Goal: Complete application form: Complete application form

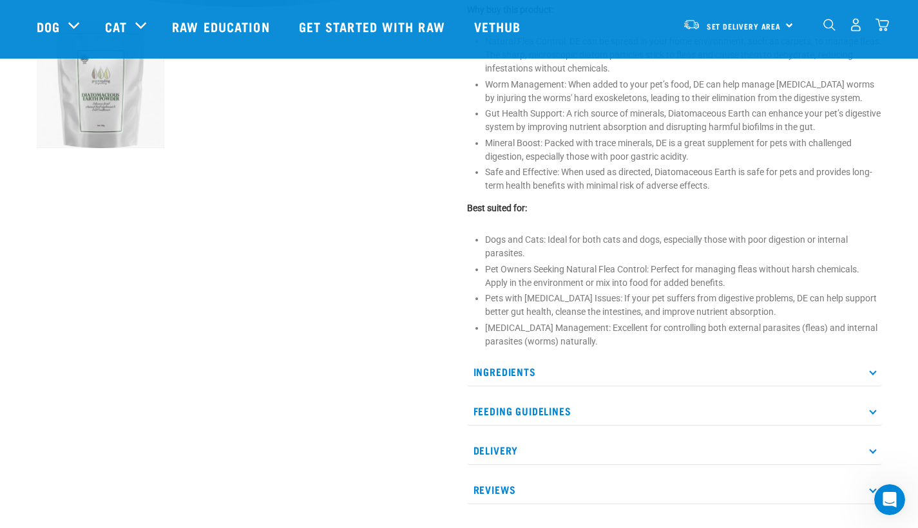
scroll to position [548, 0]
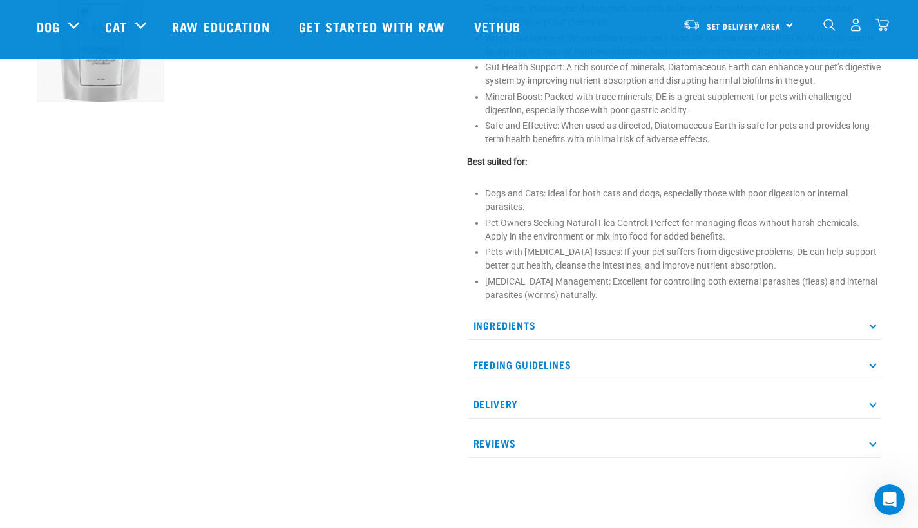
click at [543, 332] on p "Ingredients" at bounding box center [674, 325] width 415 height 29
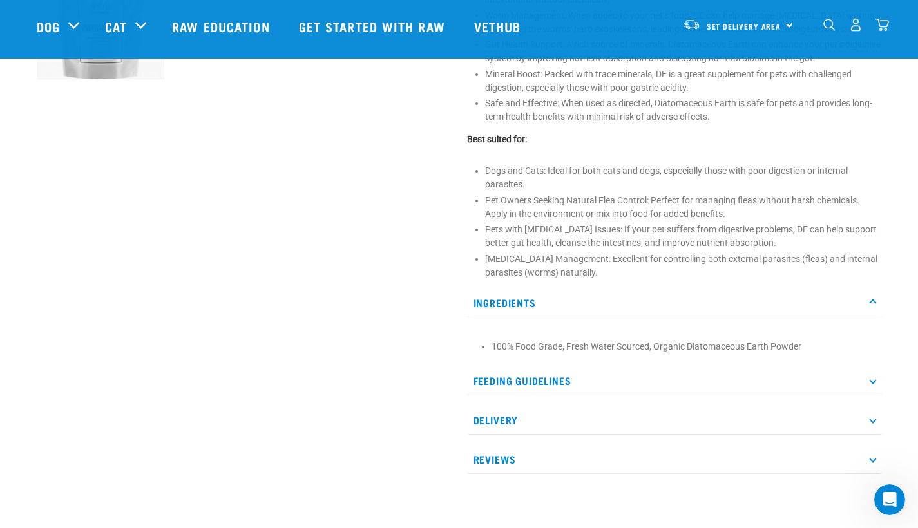
click at [517, 380] on p "Feeding Guidelines" at bounding box center [674, 381] width 415 height 29
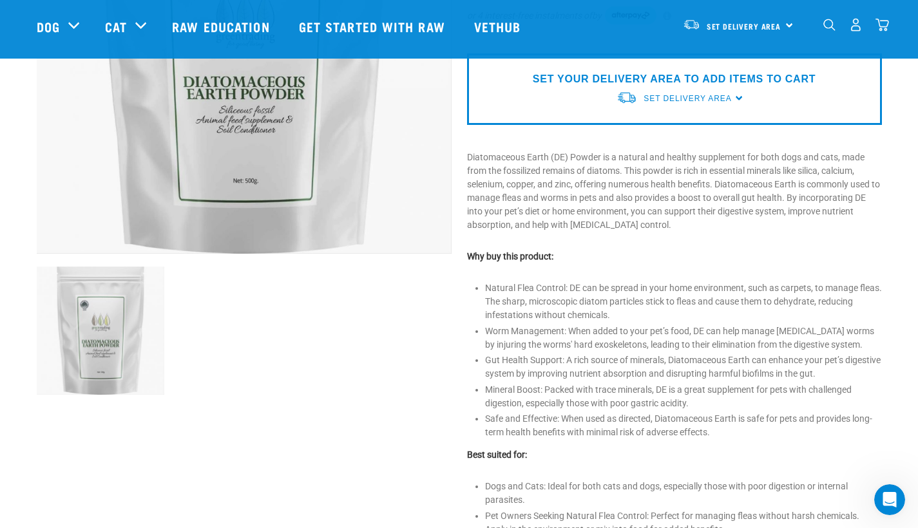
scroll to position [0, 0]
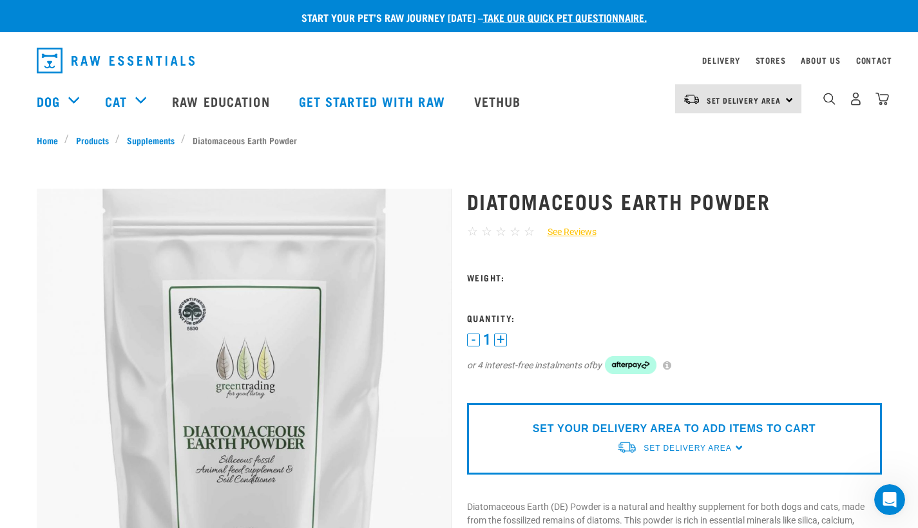
click at [818, 96] on div "0" at bounding box center [846, 101] width 88 height 52
click at [825, 99] on img "dropdown navigation" at bounding box center [830, 99] width 12 height 12
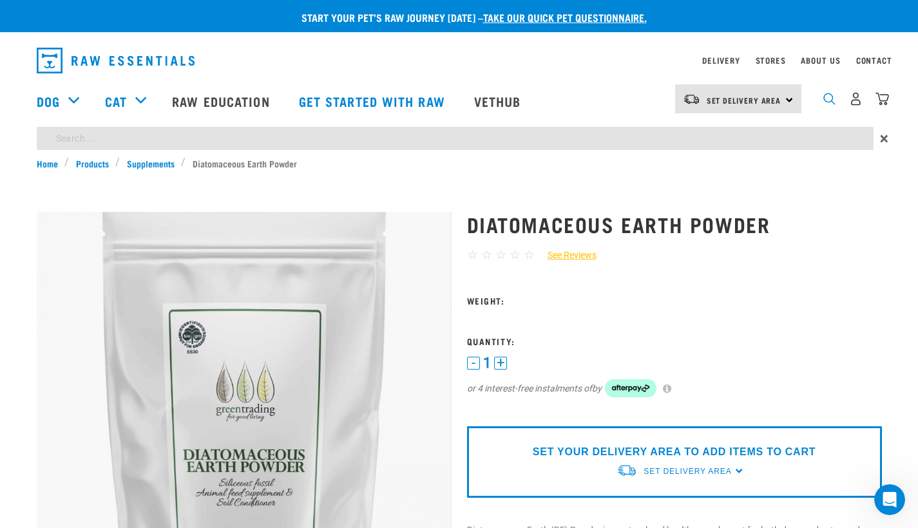
click at [826, 99] on img "dropdown navigation" at bounding box center [830, 99] width 12 height 12
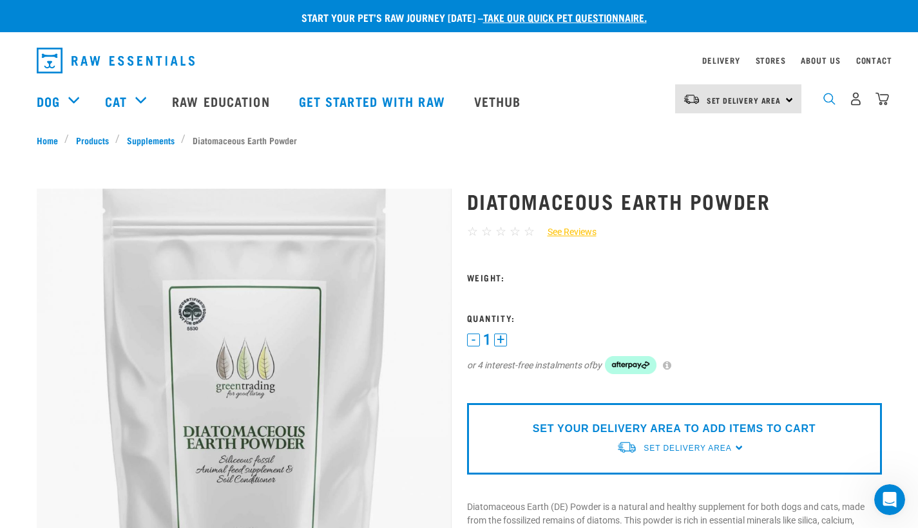
click at [829, 99] on img "dropdown navigation" at bounding box center [830, 99] width 12 height 12
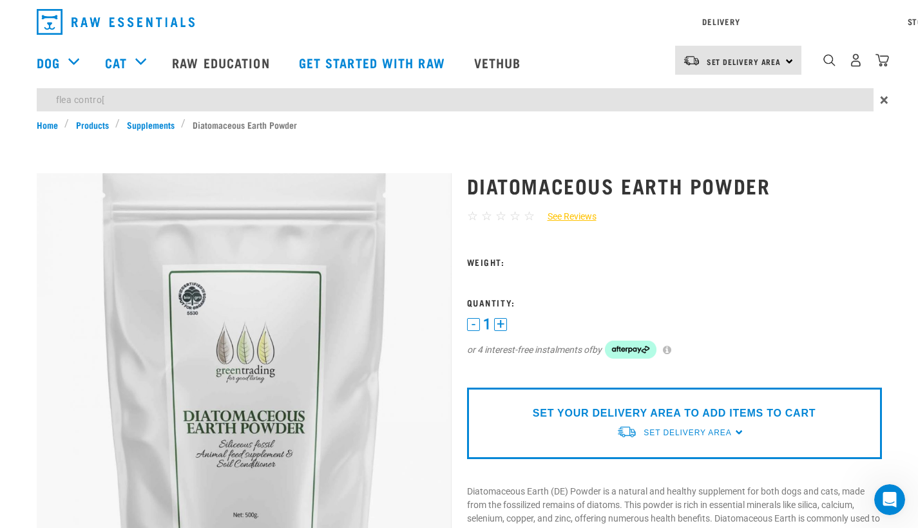
type input "flea contro["
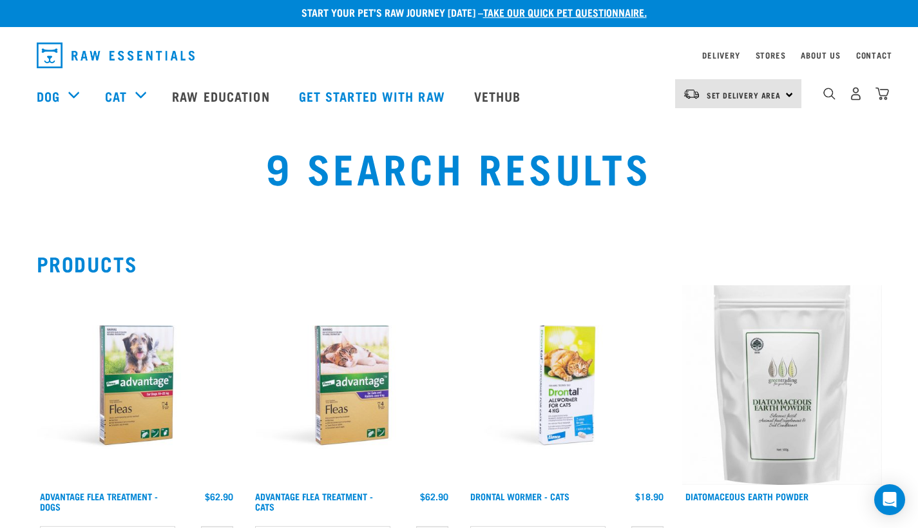
scroll to position [13, 0]
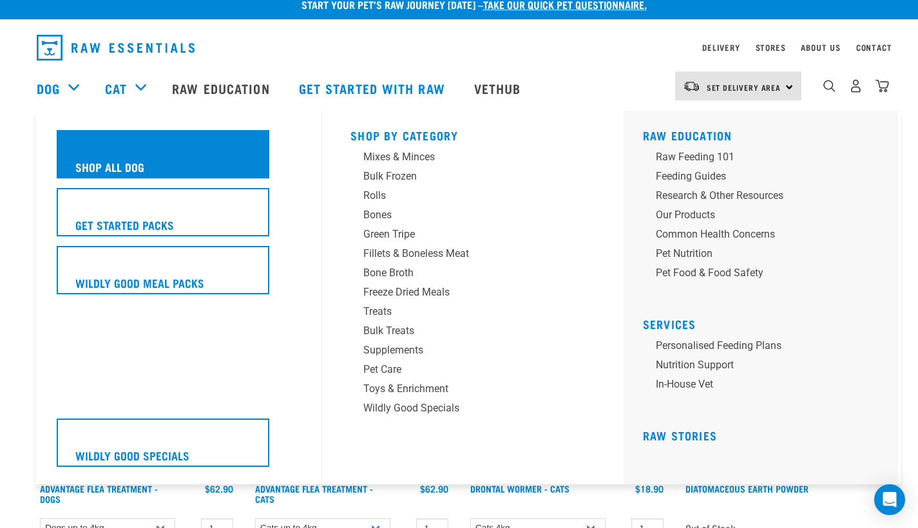
click at [108, 165] on div "Shop All Dog" at bounding box center [163, 154] width 213 height 48
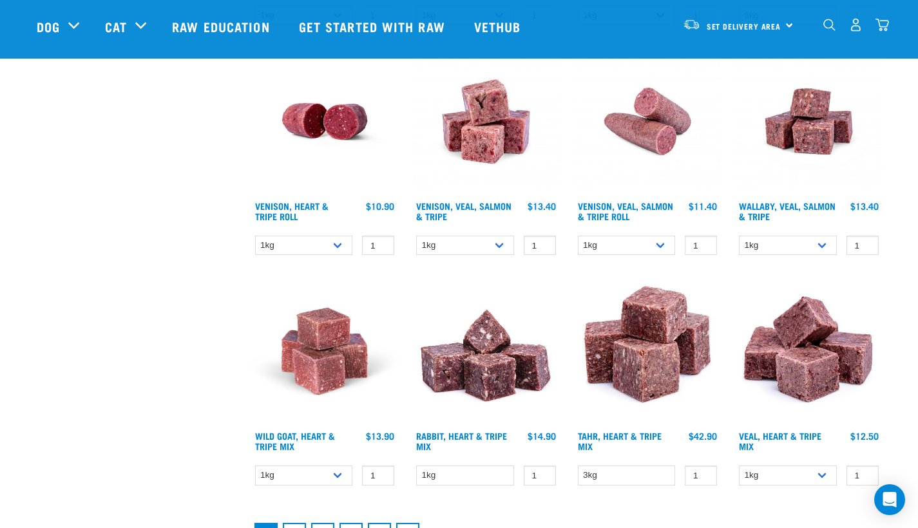
scroll to position [1726, 0]
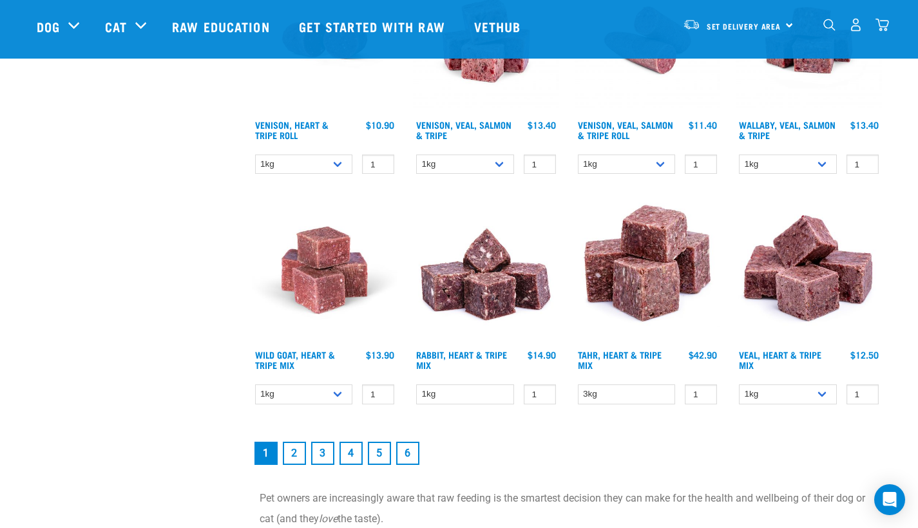
click at [298, 459] on link "2" at bounding box center [294, 453] width 23 height 23
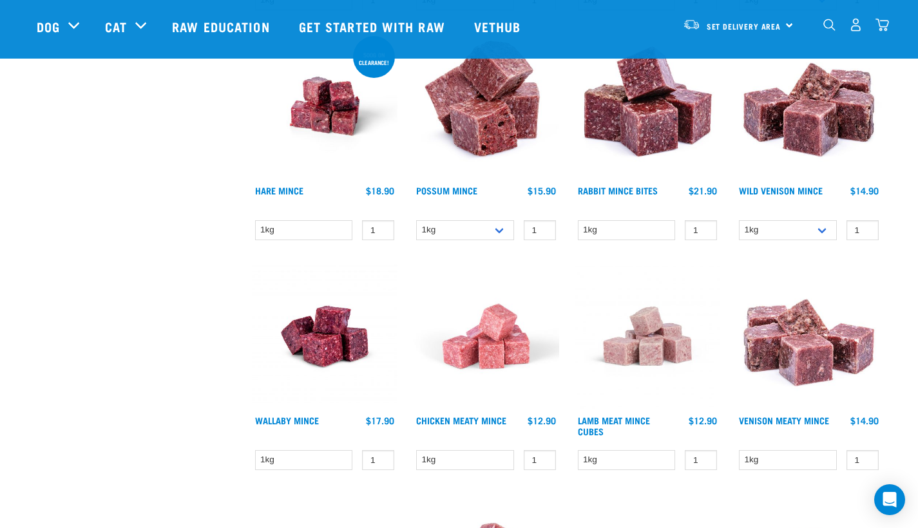
scroll to position [737, 0]
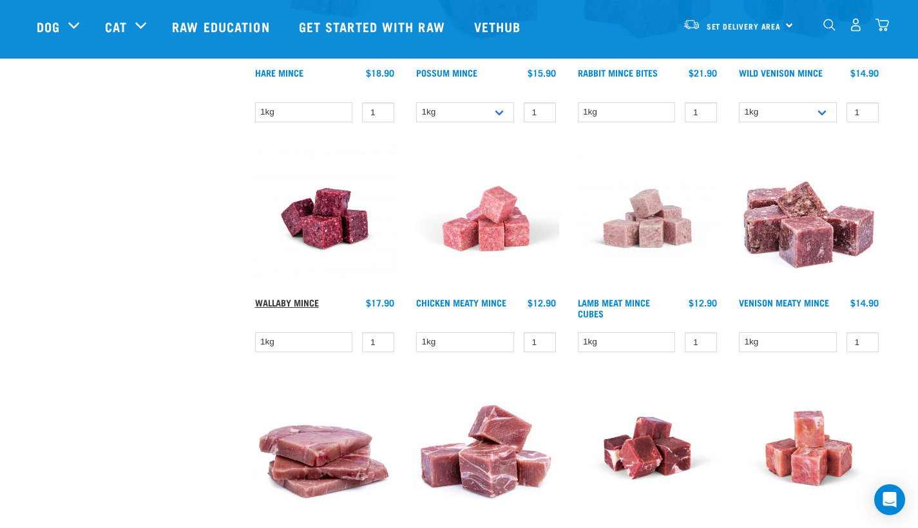
click at [309, 305] on link "Wallaby Mince" at bounding box center [287, 302] width 64 height 5
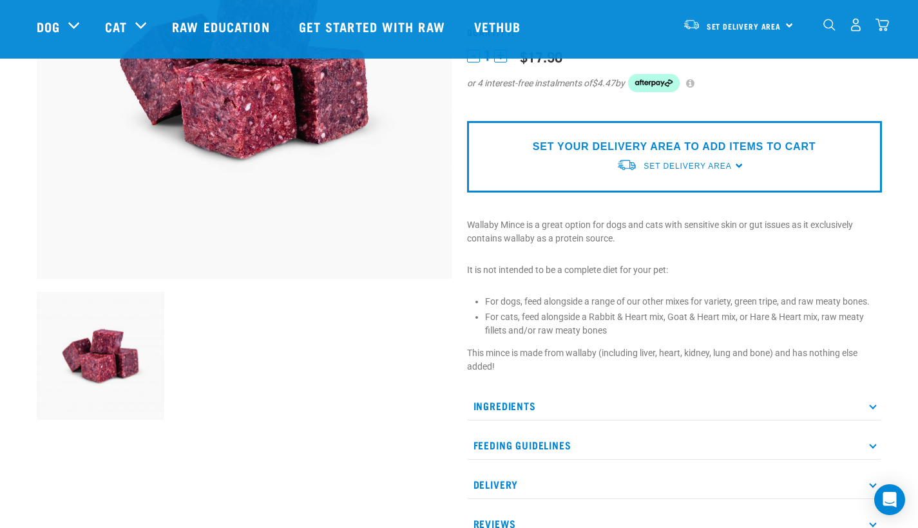
scroll to position [256, 0]
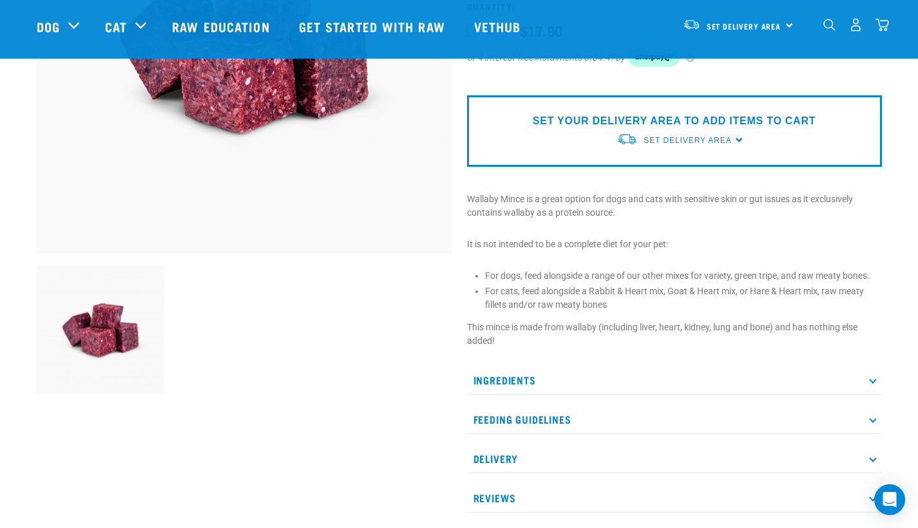
click at [499, 416] on p "Feeding Guidelines" at bounding box center [674, 419] width 415 height 29
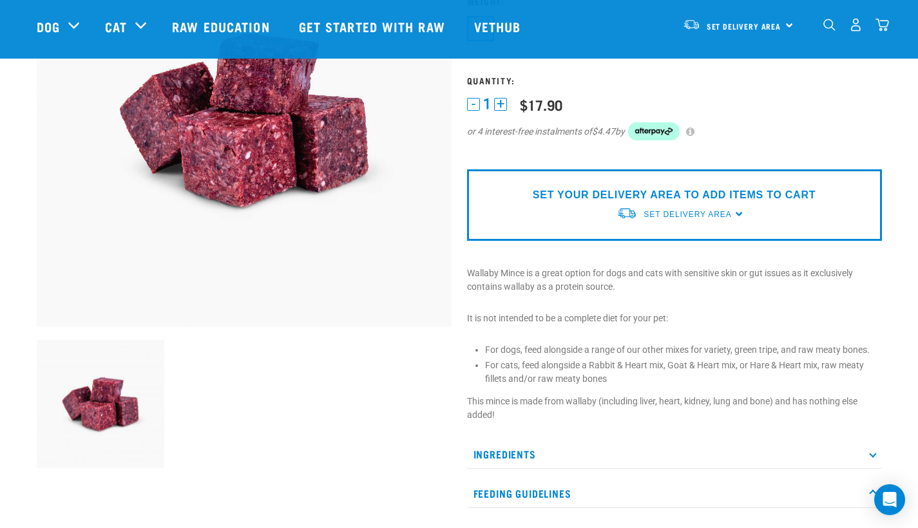
scroll to position [51, 0]
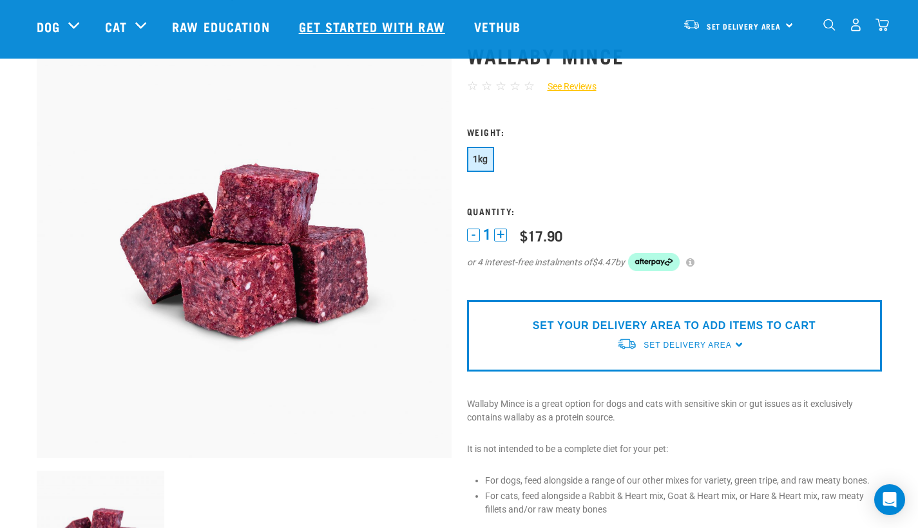
click at [415, 23] on link "Get started with Raw" at bounding box center [373, 27] width 175 height 52
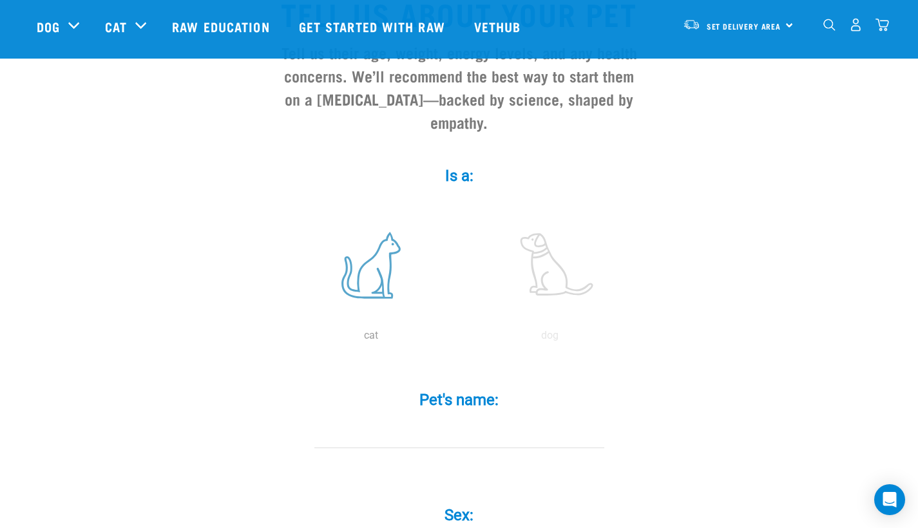
scroll to position [228, 0]
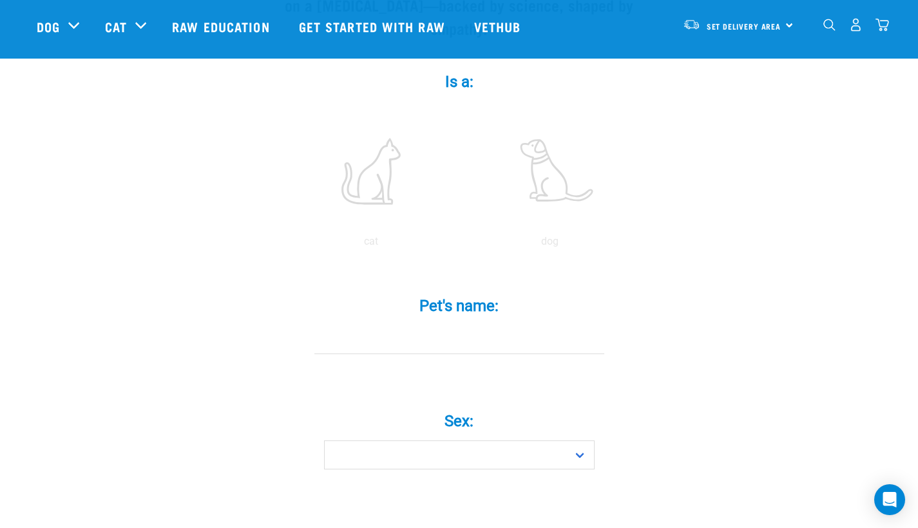
click at [370, 333] on div "Pet's name: *" at bounding box center [459, 316] width 387 height 75
type input "Hazel"
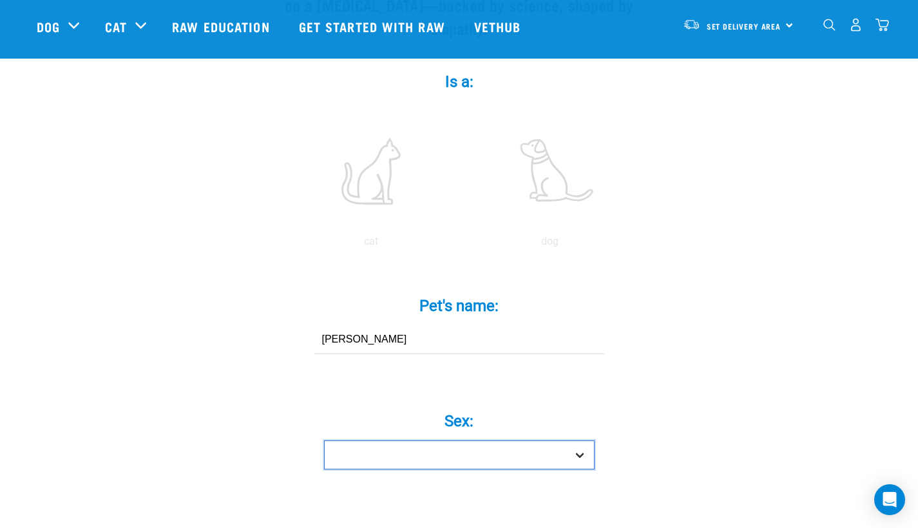
select select "girl"
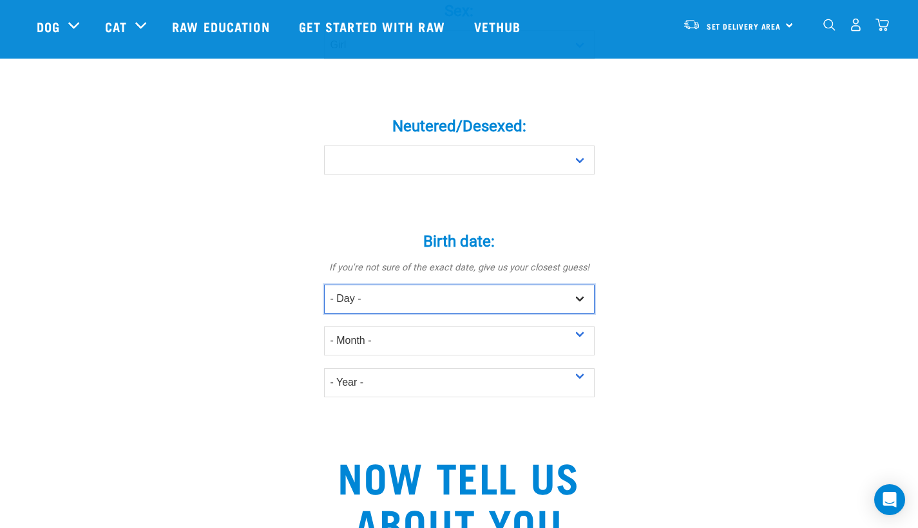
select select "17"
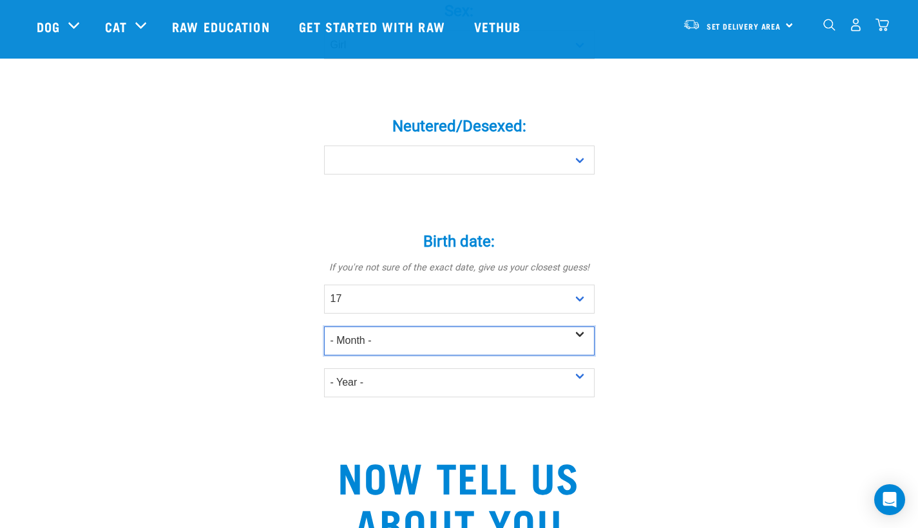
select select "January"
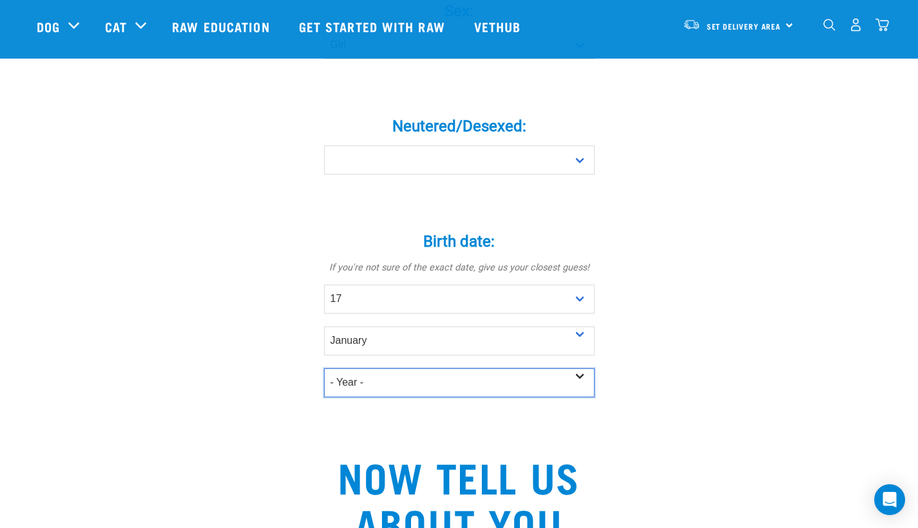
select select "2023"
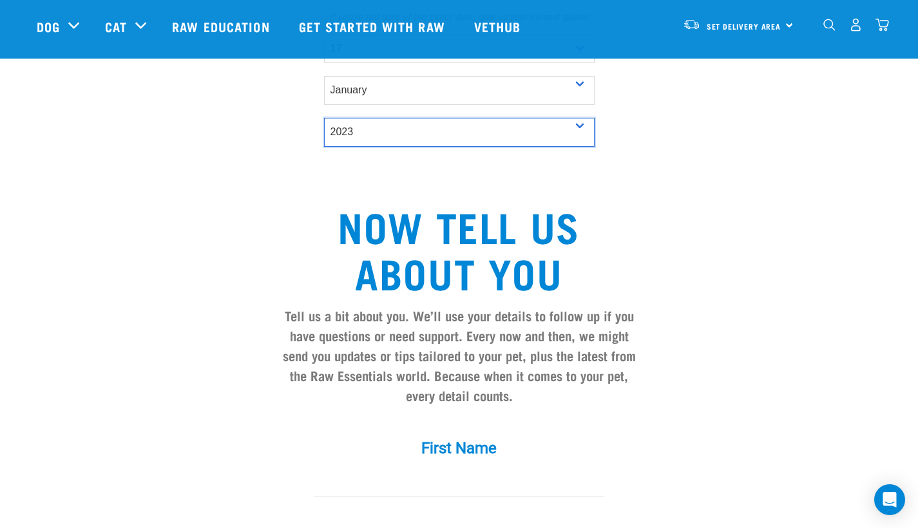
scroll to position [998, 0]
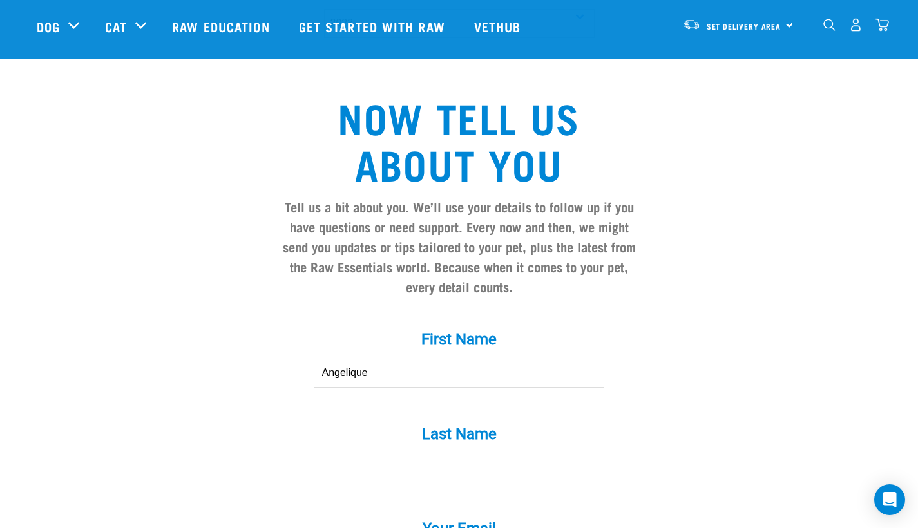
type input "Angelique"
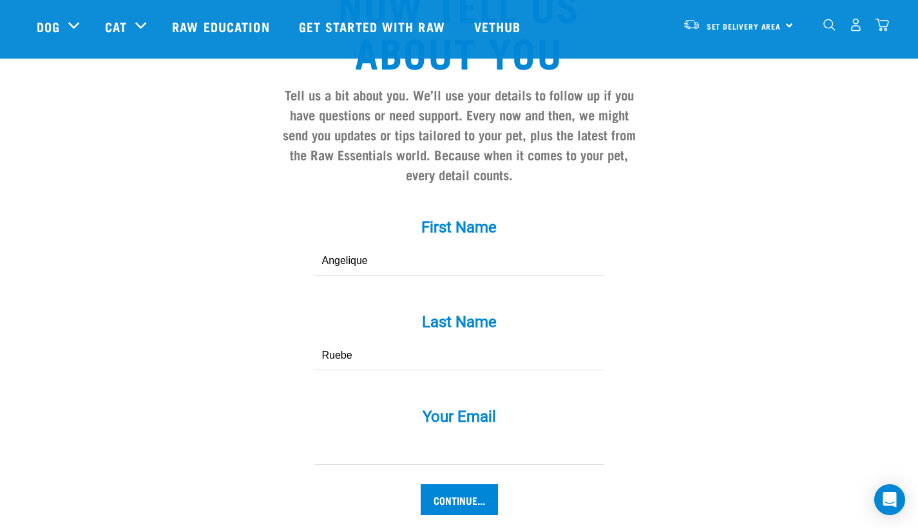
scroll to position [1203, 0]
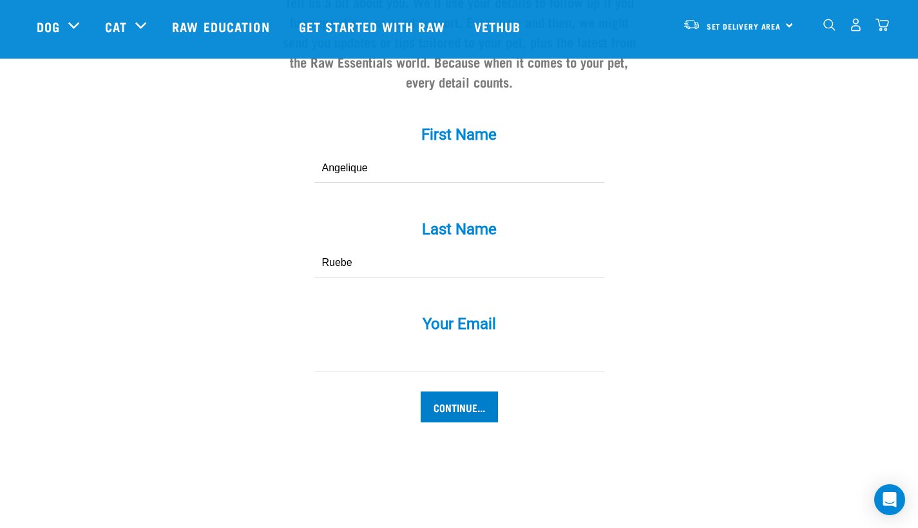
type input "Ruebe"
click at [454, 410] on input "Continue..." at bounding box center [459, 407] width 77 height 31
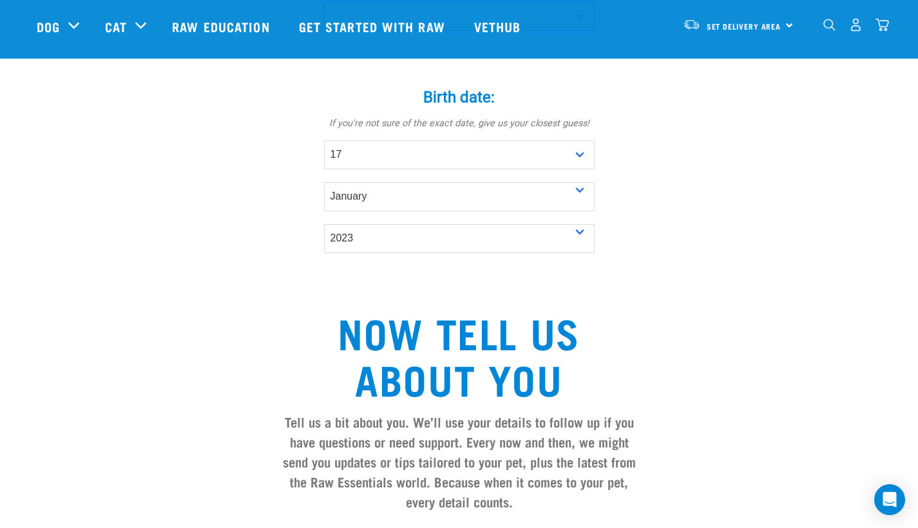
scroll to position [1246, 0]
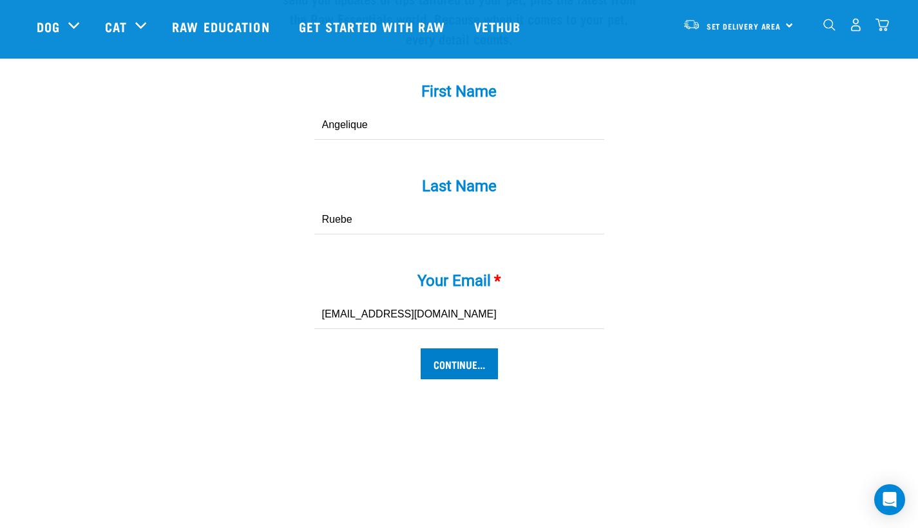
type input "ruebe.haigs@gmail.com"
click at [458, 377] on input "Continue..." at bounding box center [459, 364] width 77 height 31
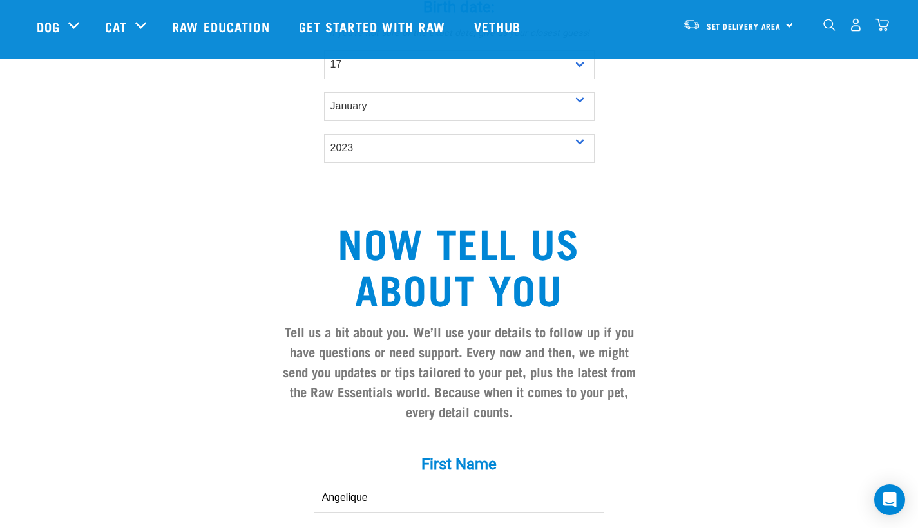
scroll to position [783, 0]
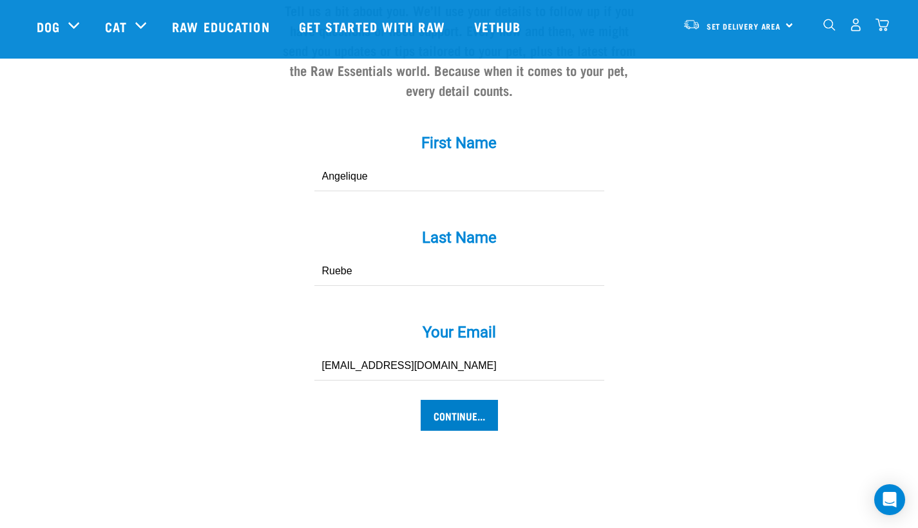
click at [445, 427] on input "Continue..." at bounding box center [459, 415] width 77 height 31
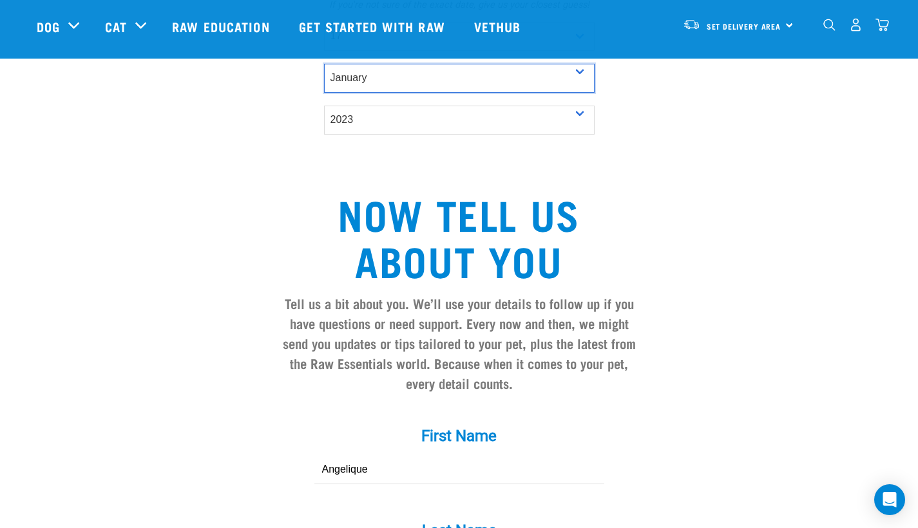
scroll to position [1168, 0]
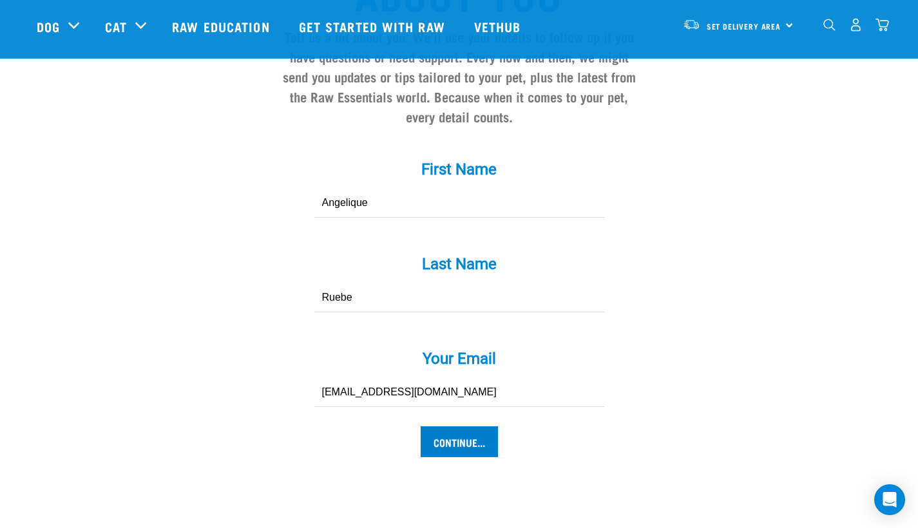
click at [472, 449] on input "Continue..." at bounding box center [459, 442] width 77 height 31
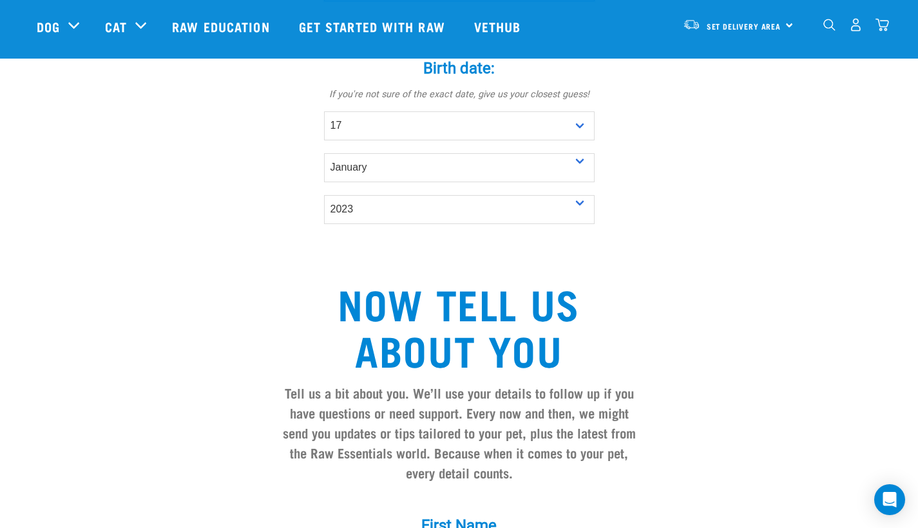
scroll to position [783, 0]
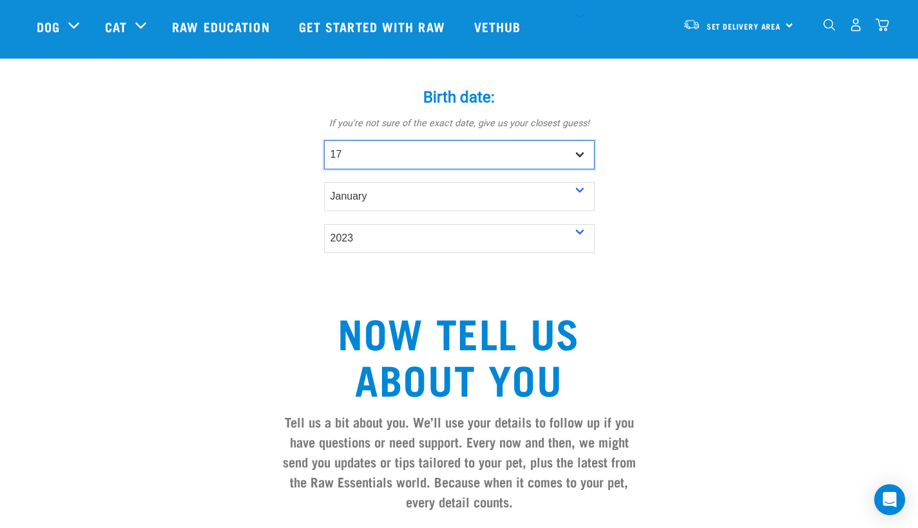
select select "18"
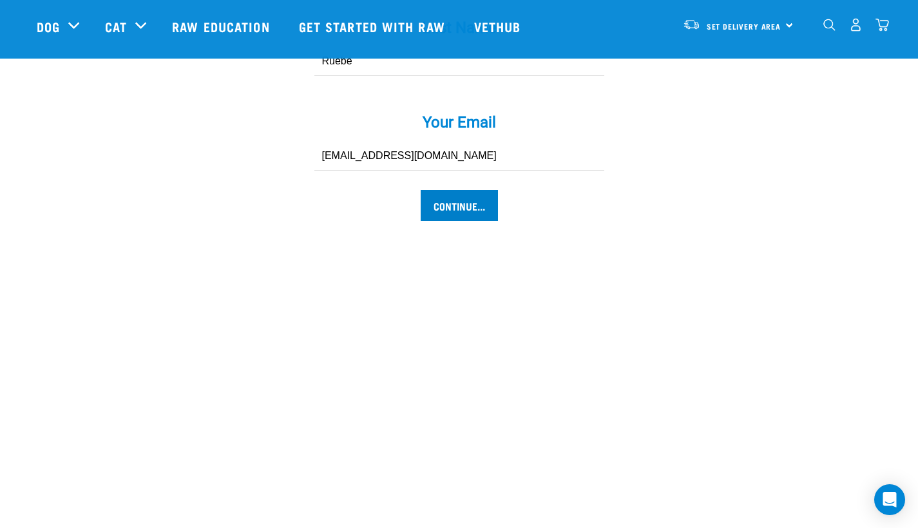
click at [476, 211] on input "Continue..." at bounding box center [459, 205] width 77 height 31
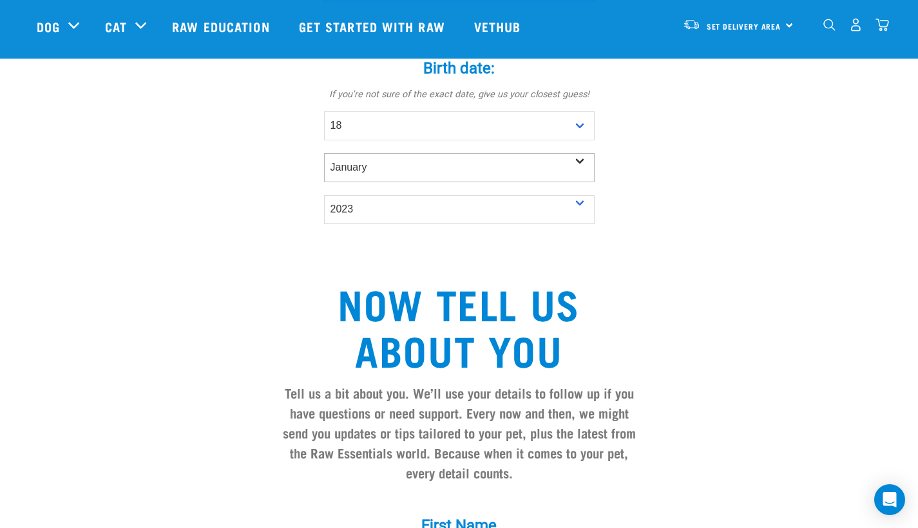
scroll to position [783, 0]
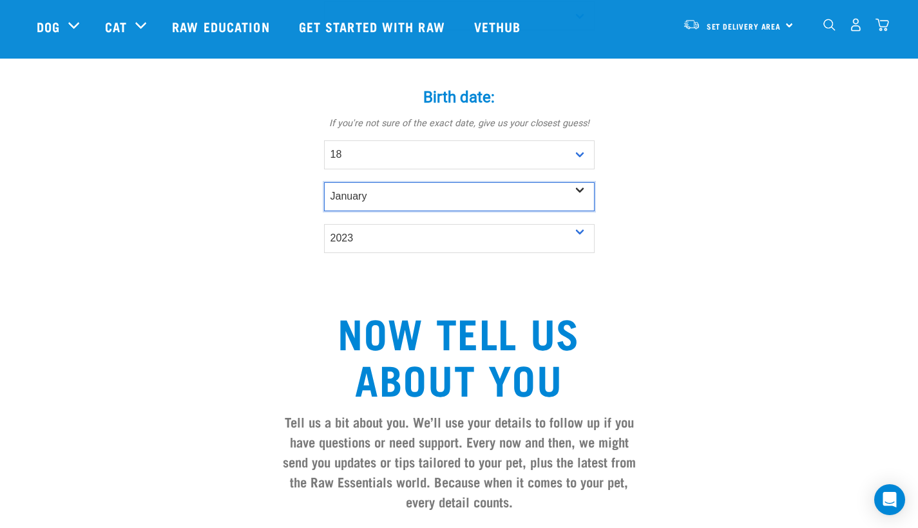
select select "February"
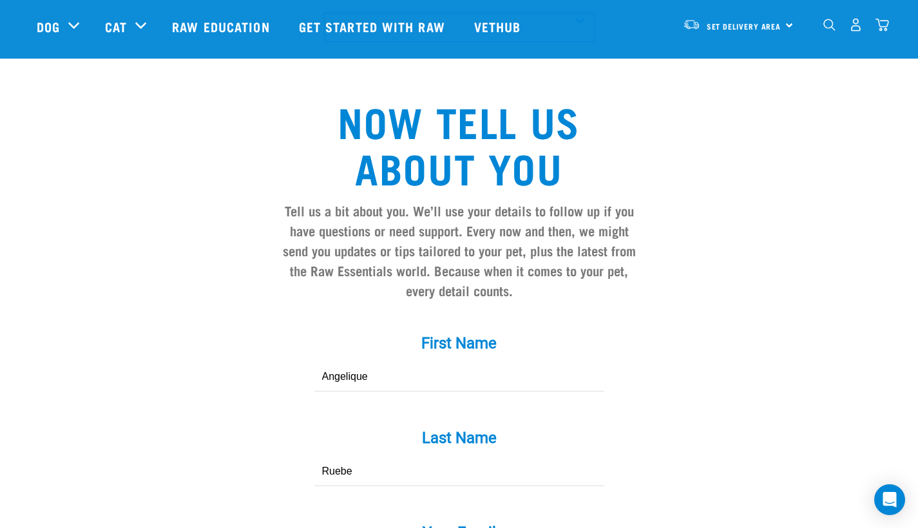
scroll to position [1249, 0]
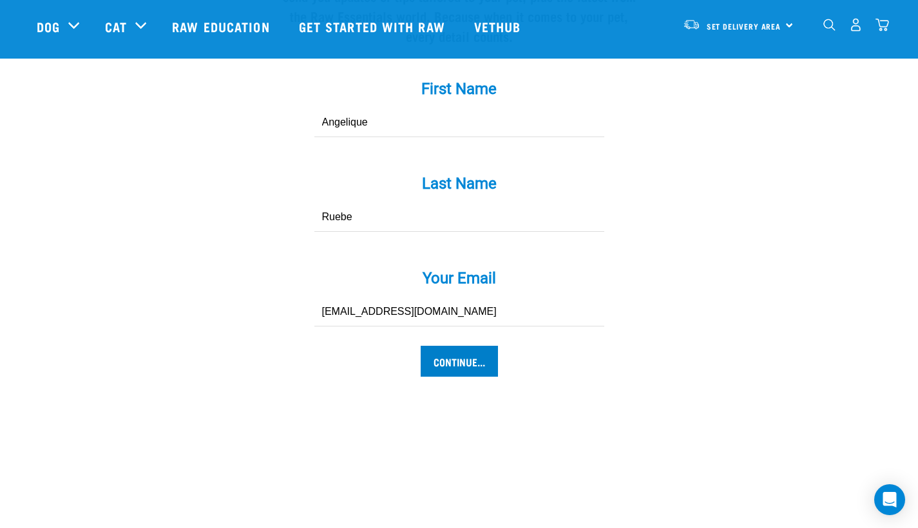
drag, startPoint x: 446, startPoint y: 394, endPoint x: 445, endPoint y: 379, distance: 15.5
click at [446, 375] on input "Continue..." at bounding box center [459, 361] width 77 height 31
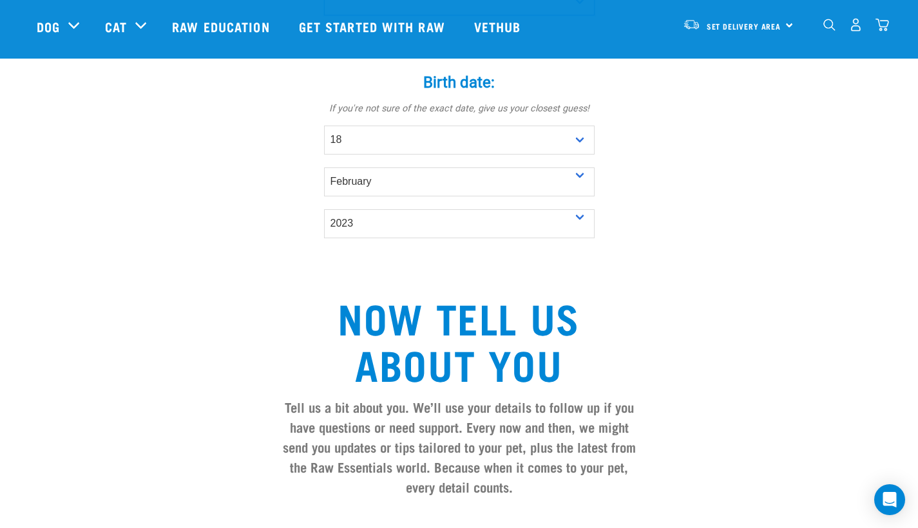
scroll to position [783, 0]
